Goal: Task Accomplishment & Management: Manage account settings

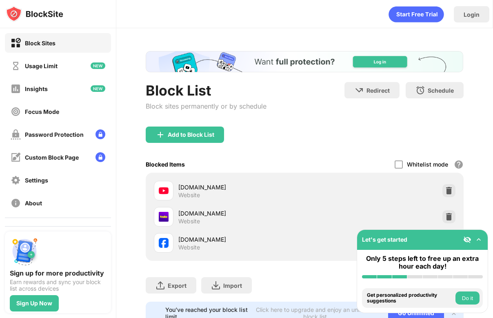
click at [468, 242] on img at bounding box center [467, 239] width 8 height 8
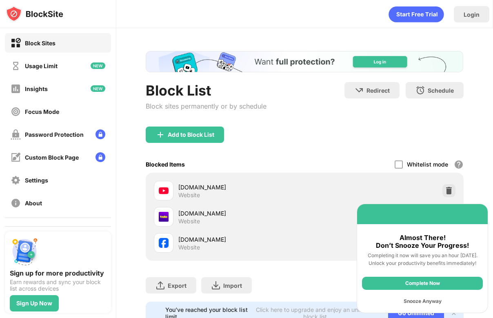
click at [473, 188] on div "Block List Block sites permanently or by schedule Redirect Choose a site to be …" at bounding box center [304, 187] width 376 height 319
click at [436, 300] on div "Snooze Anyway" at bounding box center [422, 300] width 121 height 13
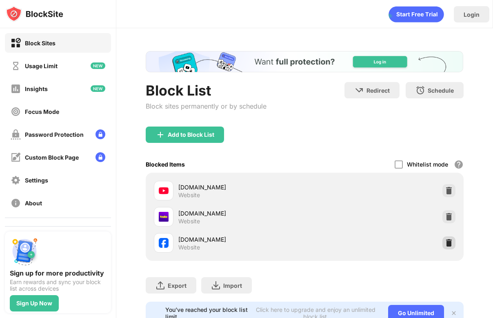
click at [447, 244] on img at bounding box center [448, 243] width 8 height 8
